Goal: Check status

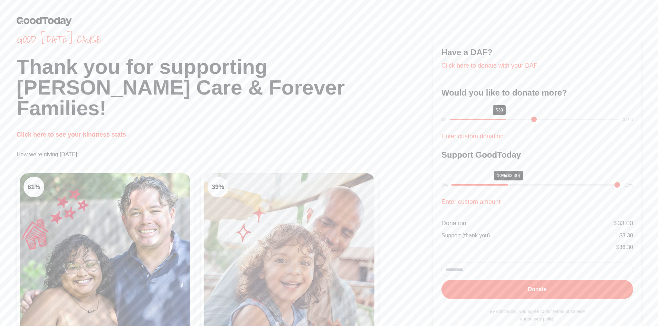
click at [39, 16] on div at bounding box center [329, 21] width 658 height 42
click at [46, 33] on div at bounding box center [329, 21] width 658 height 42
click at [84, 131] on link "Click here to see your kindness stats" at bounding box center [71, 134] width 109 height 7
